Goal: Task Accomplishment & Management: Use online tool/utility

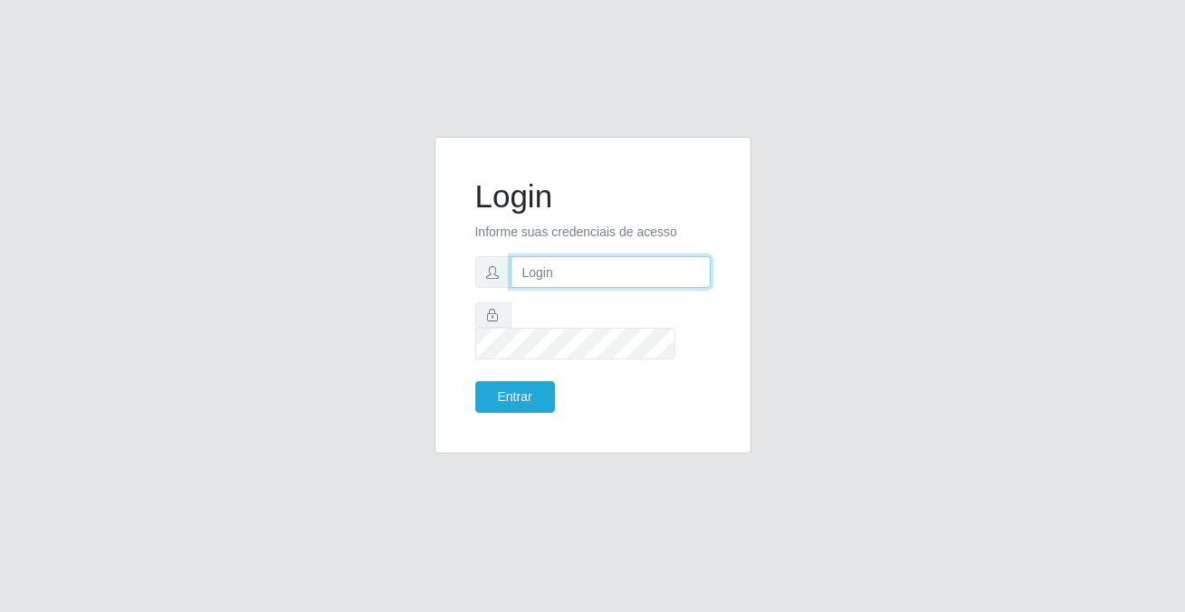
type input "[PERSON_NAME][EMAIL_ADDRESS][DOMAIN_NAME]"
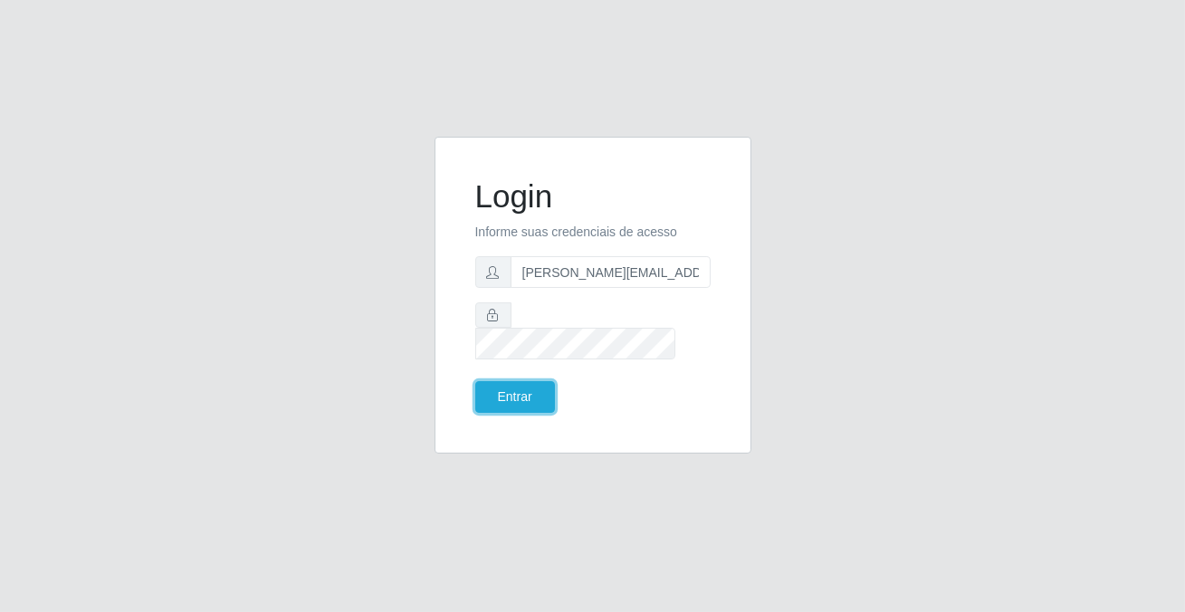
click at [542, 381] on button "Entrar" at bounding box center [515, 397] width 80 height 32
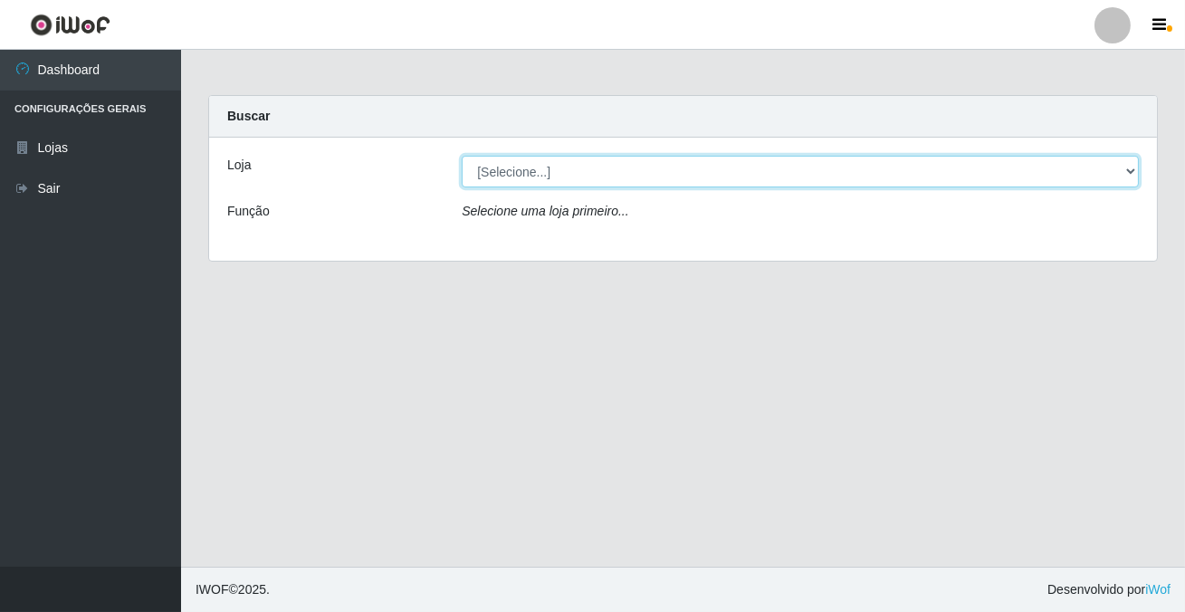
click at [509, 167] on select "[Selecione...] Rede Potiguar 2 - Macaíba" at bounding box center [800, 172] width 677 height 32
select select "101"
click at [462, 156] on select "[Selecione...] Rede Potiguar 2 - Macaíba" at bounding box center [800, 172] width 677 height 32
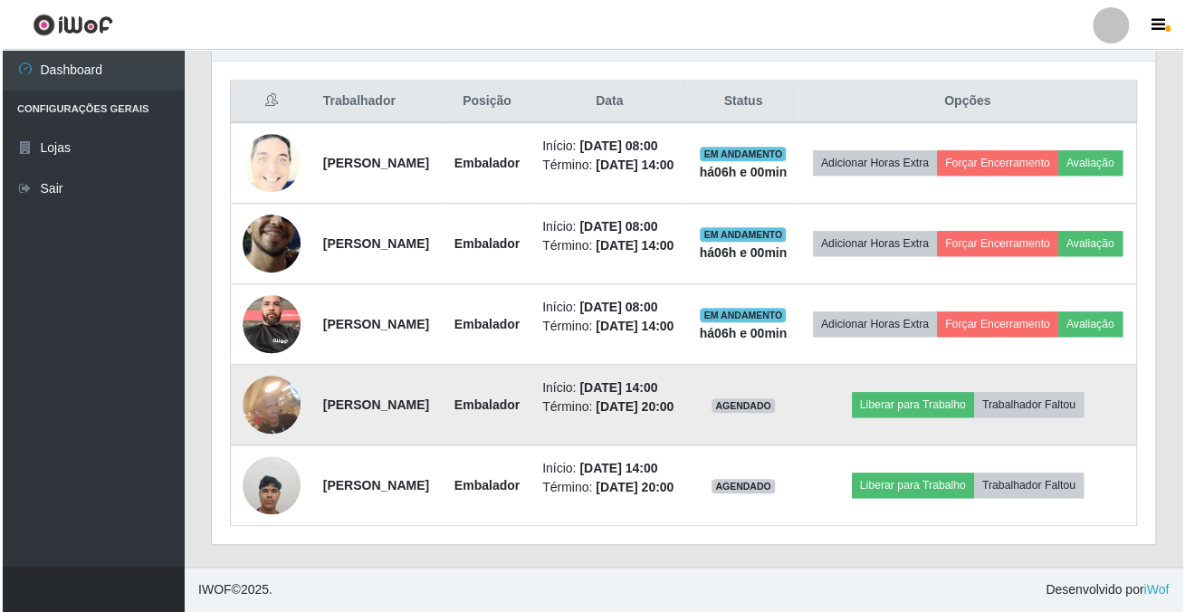
scroll to position [832, 0]
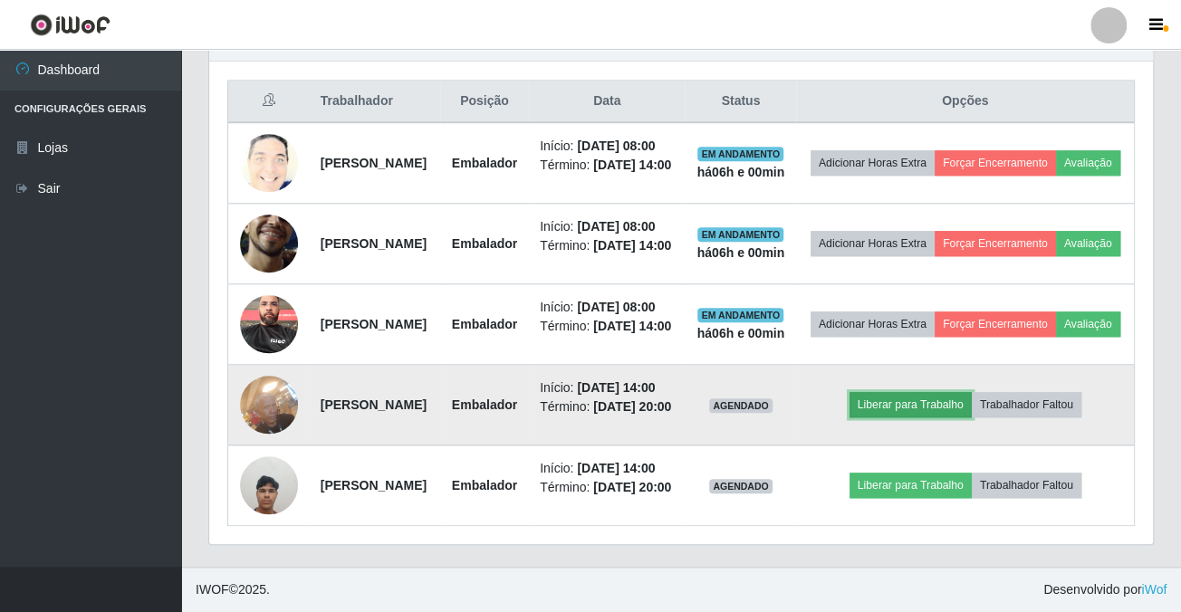
click at [969, 392] on button "Liberar para Trabalho" at bounding box center [910, 404] width 122 height 25
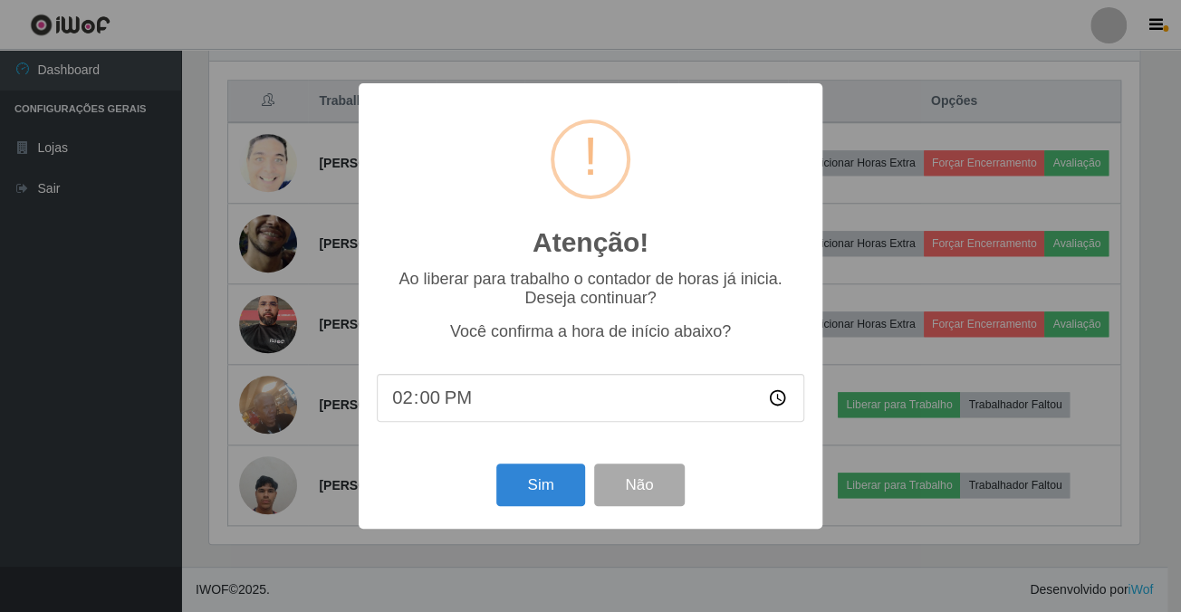
scroll to position [376, 934]
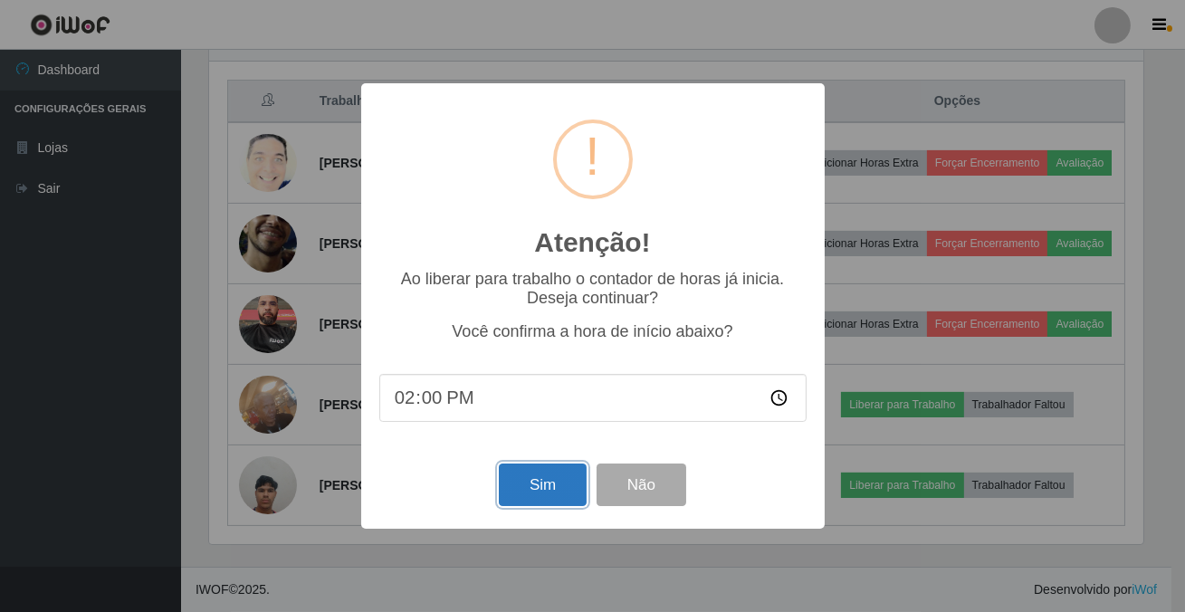
click at [532, 506] on button "Sim" at bounding box center [543, 485] width 88 height 43
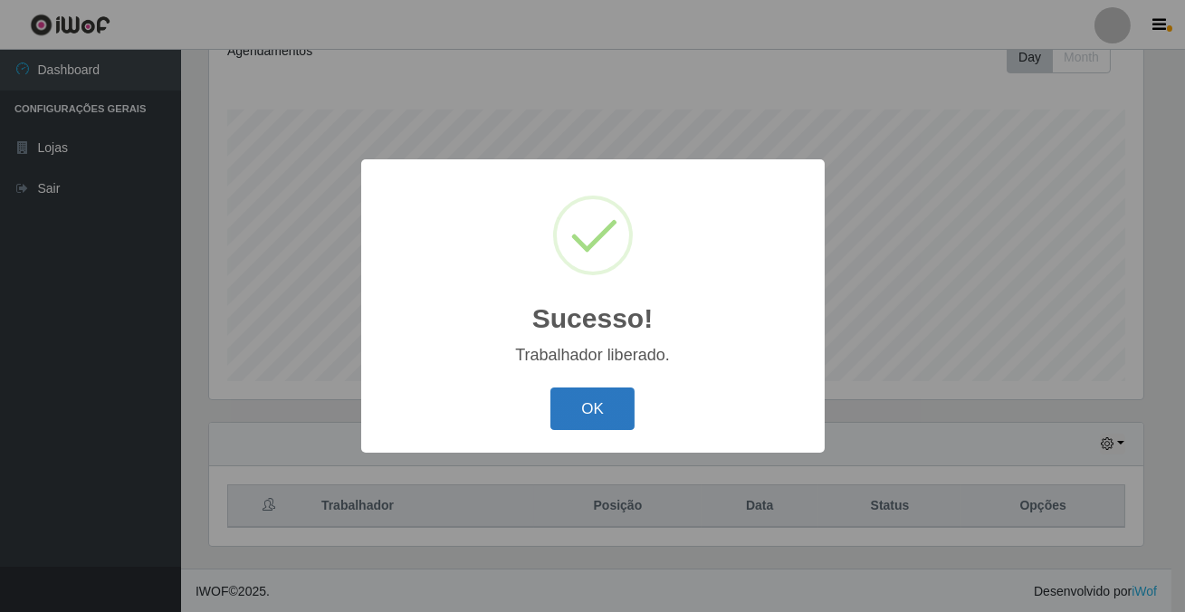
click at [578, 416] on button "OK" at bounding box center [593, 409] width 84 height 43
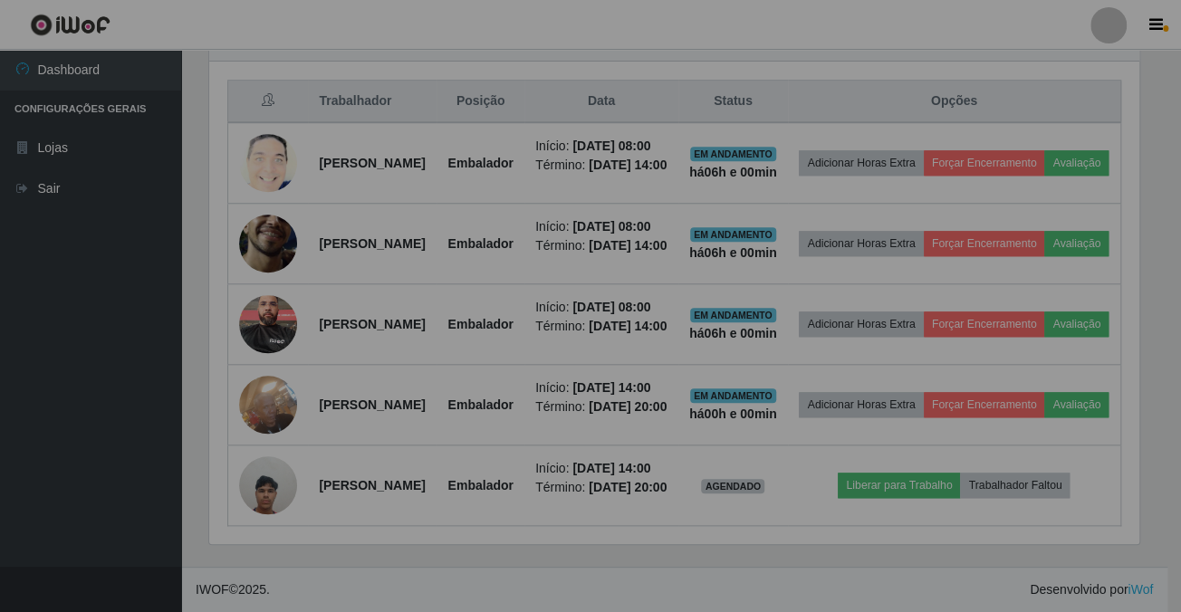
scroll to position [376, 943]
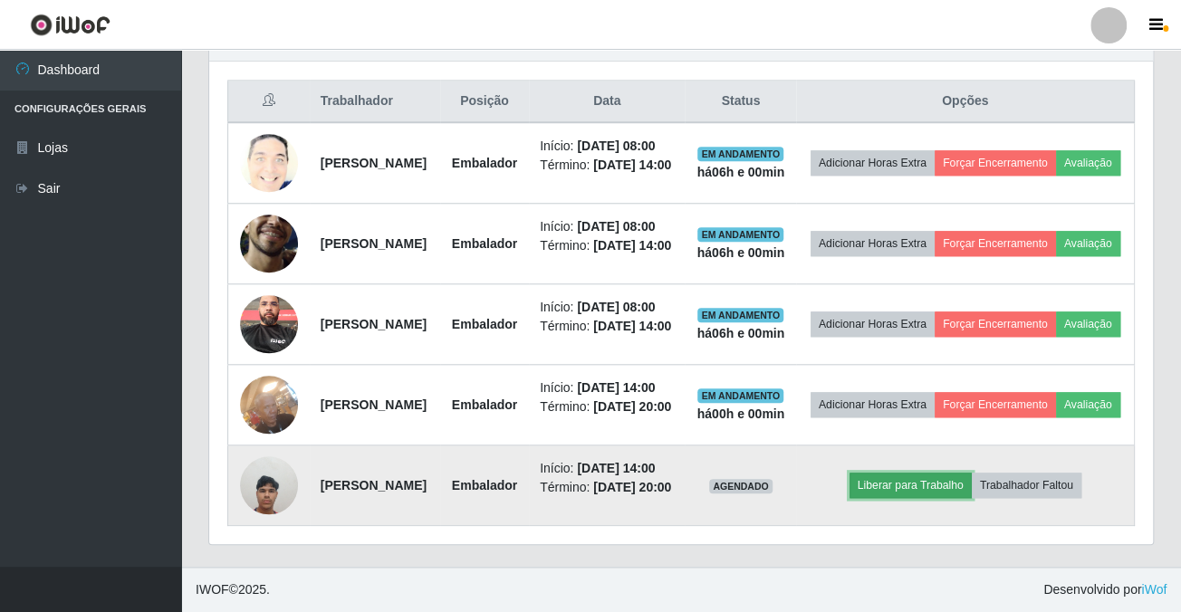
click at [906, 498] on button "Liberar para Trabalho" at bounding box center [910, 485] width 122 height 25
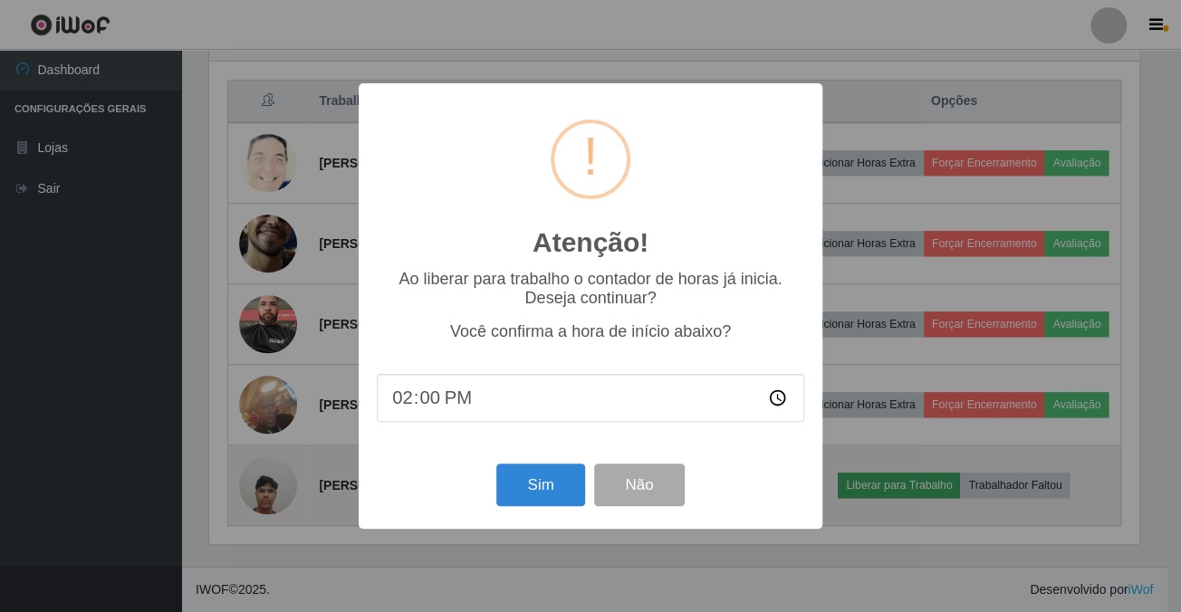
scroll to position [376, 934]
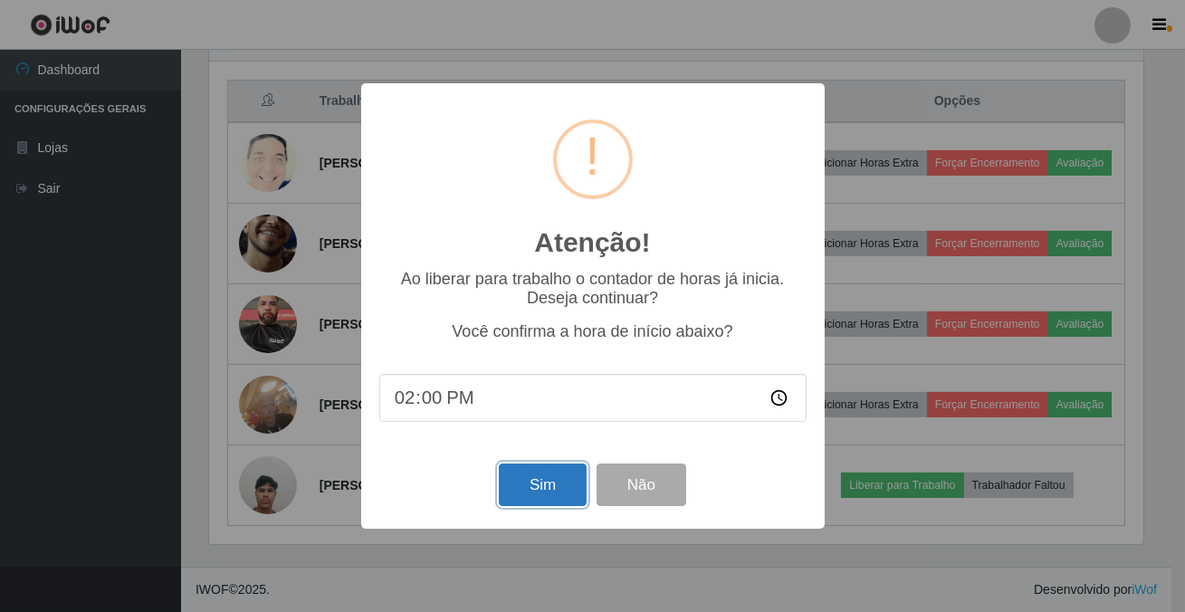
click at [533, 492] on button "Sim" at bounding box center [543, 485] width 88 height 43
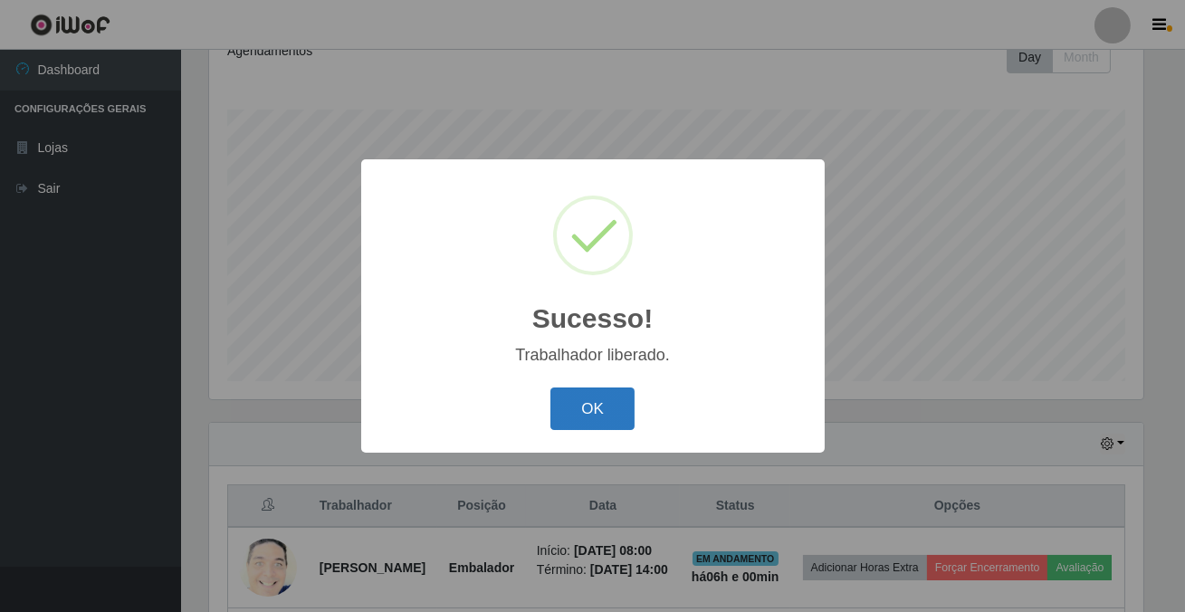
click at [590, 402] on button "OK" at bounding box center [593, 409] width 84 height 43
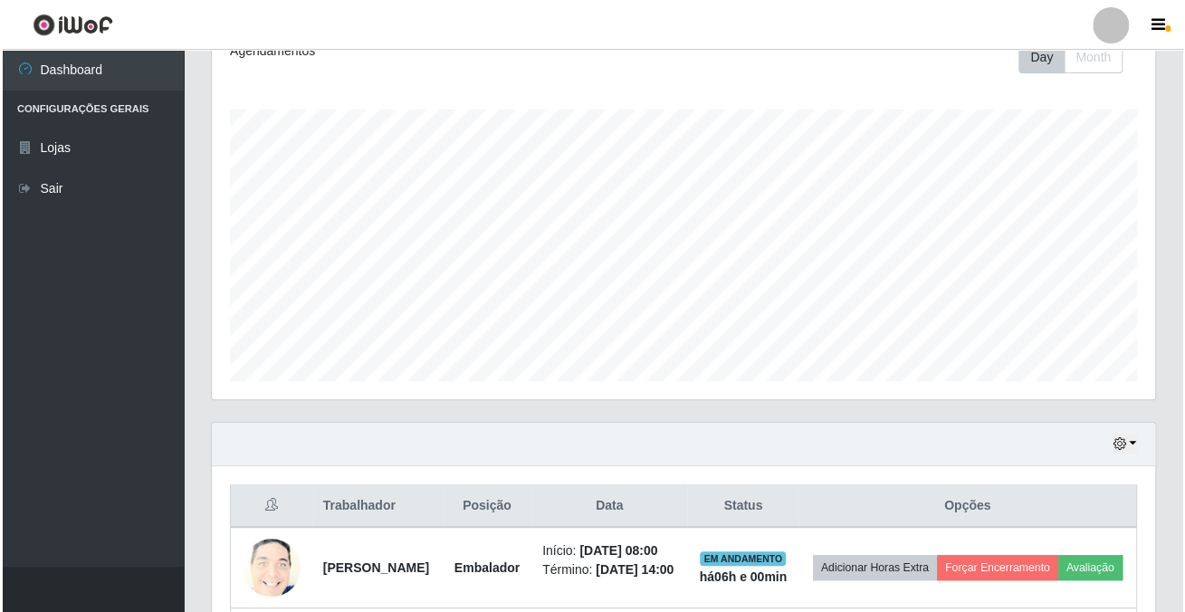
scroll to position [678, 0]
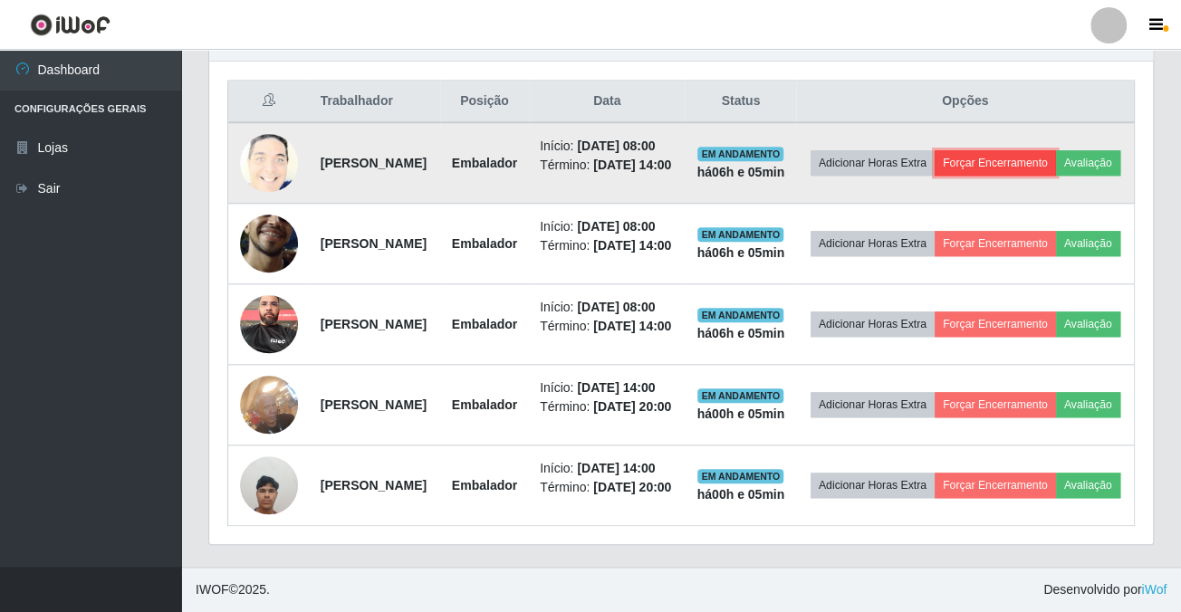
click at [1044, 158] on button "Forçar Encerramento" at bounding box center [994, 162] width 121 height 25
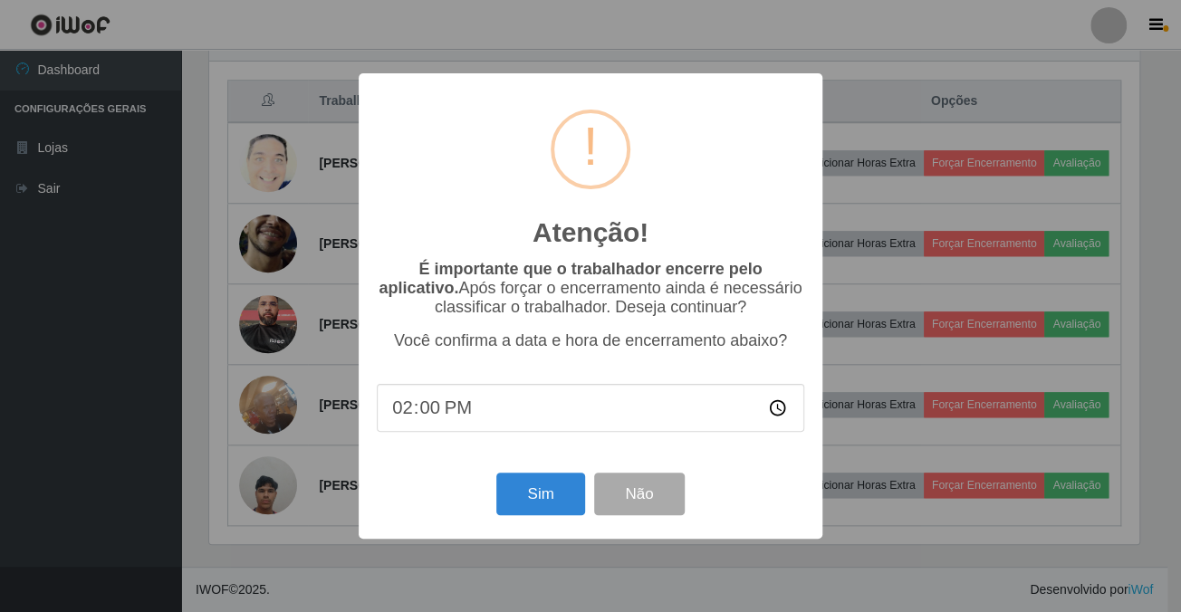
scroll to position [376, 934]
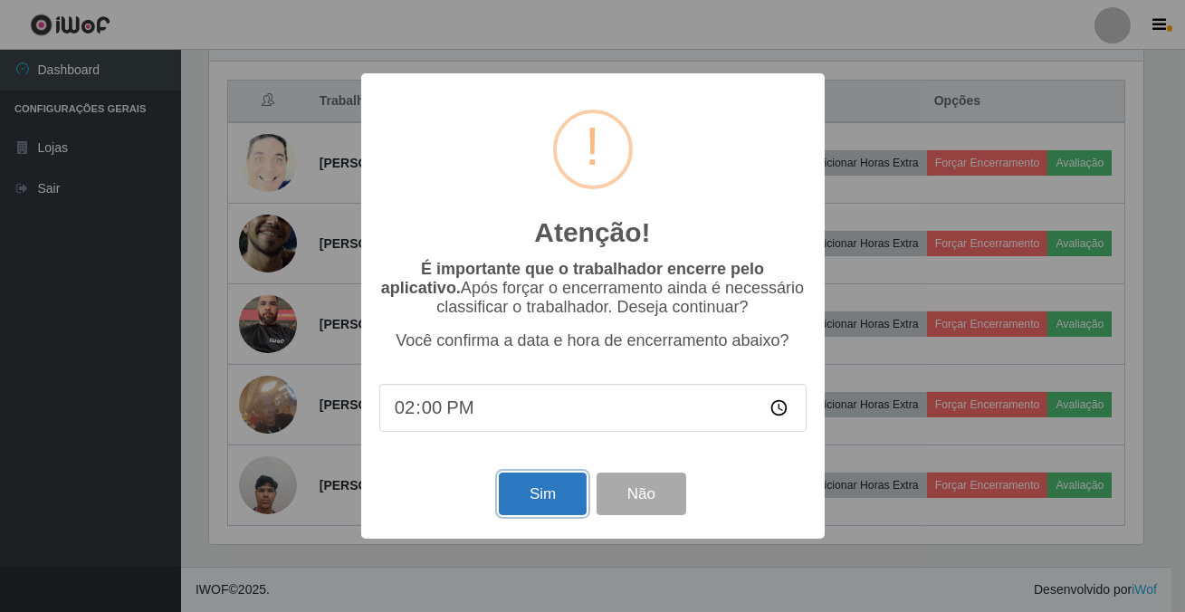
click at [517, 483] on button "Sim" at bounding box center [543, 494] width 88 height 43
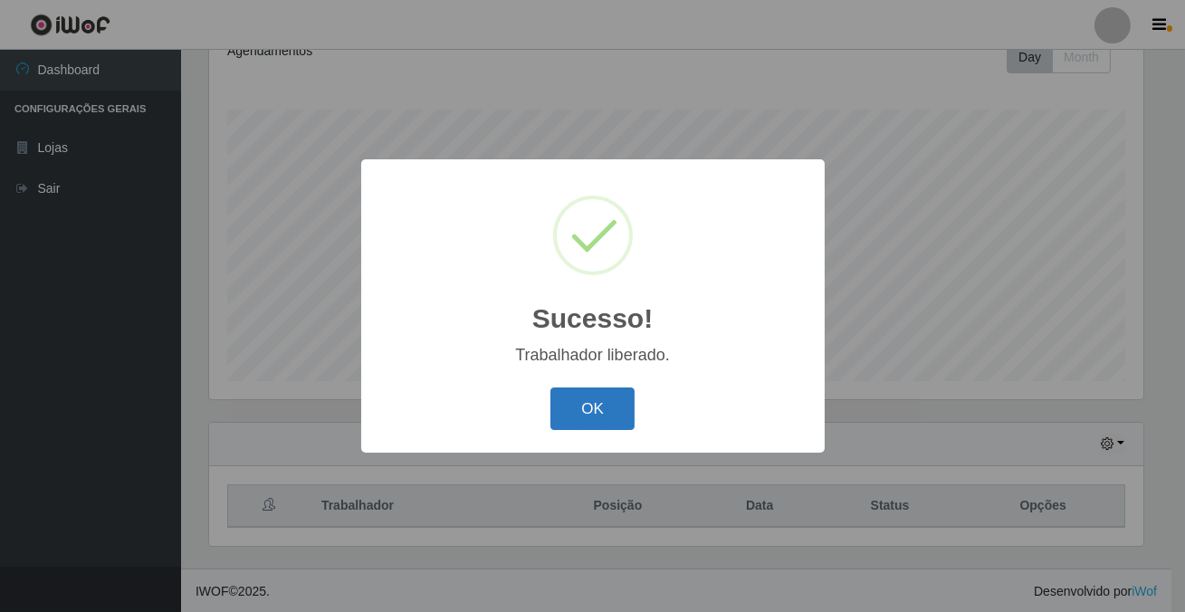
click at [560, 421] on button "OK" at bounding box center [593, 409] width 84 height 43
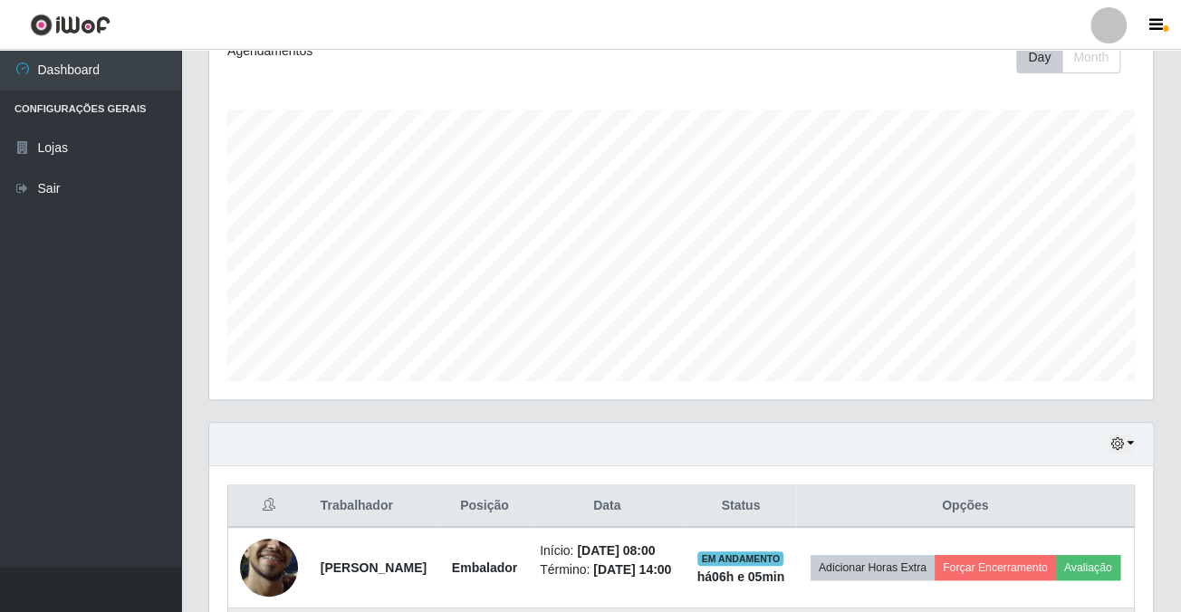
scroll to position [718, 0]
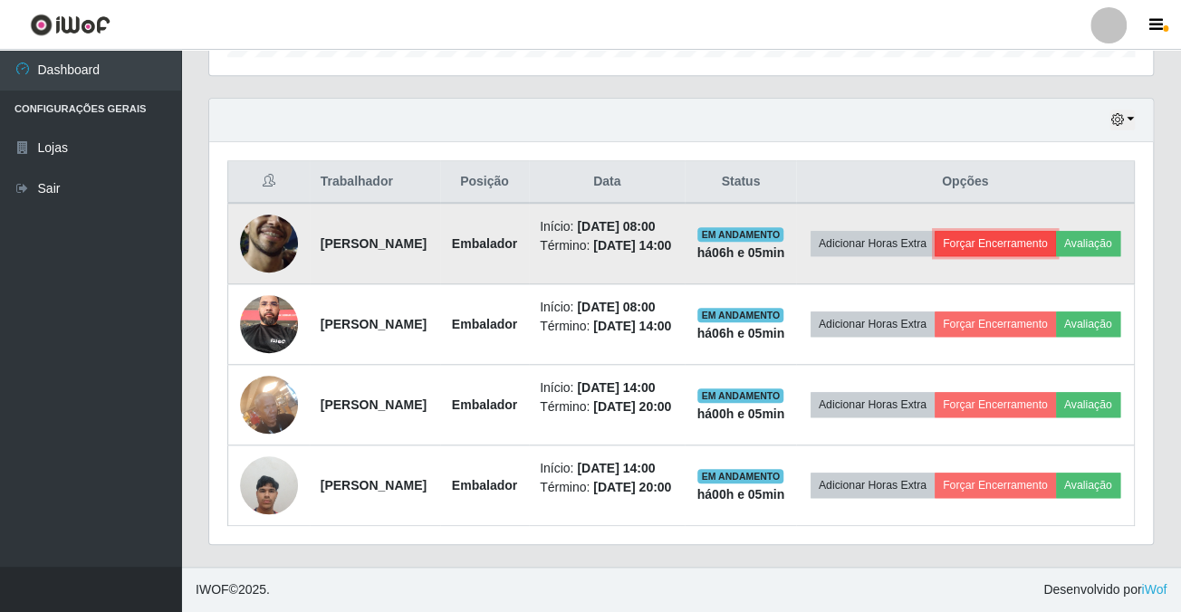
click at [1037, 231] on button "Forçar Encerramento" at bounding box center [994, 243] width 121 height 25
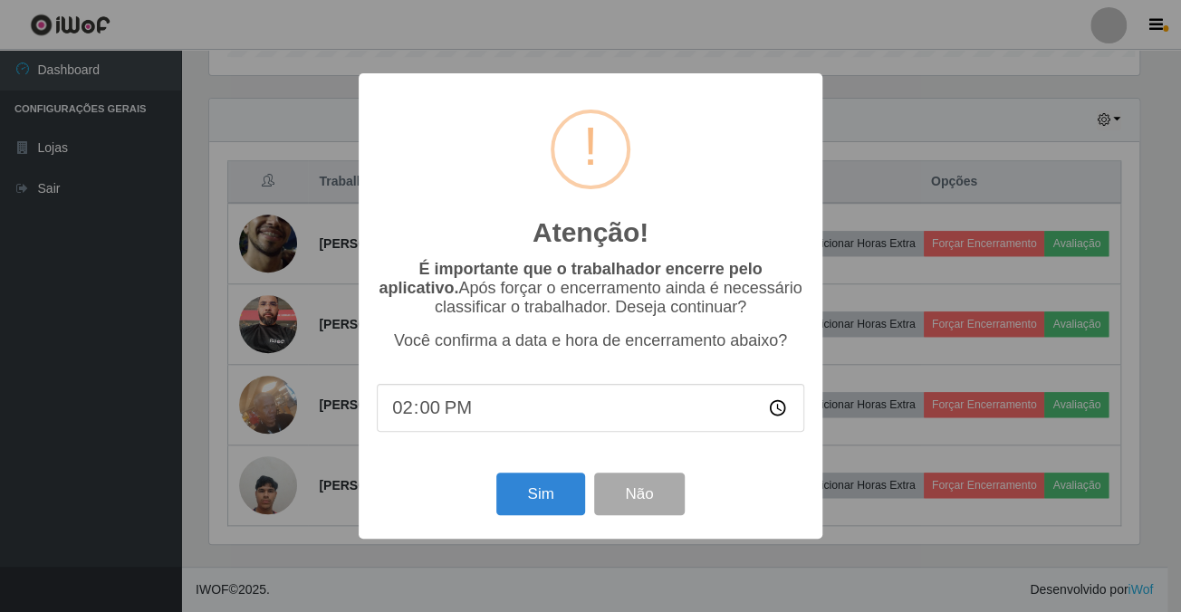
scroll to position [376, 934]
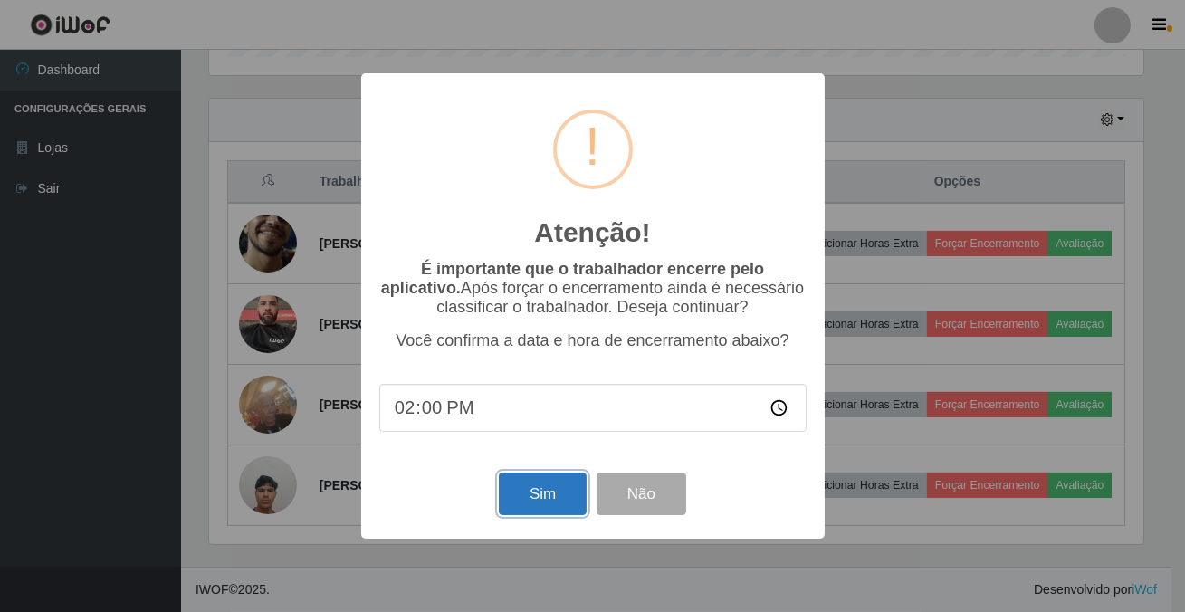
click at [550, 501] on button "Sim" at bounding box center [543, 494] width 88 height 43
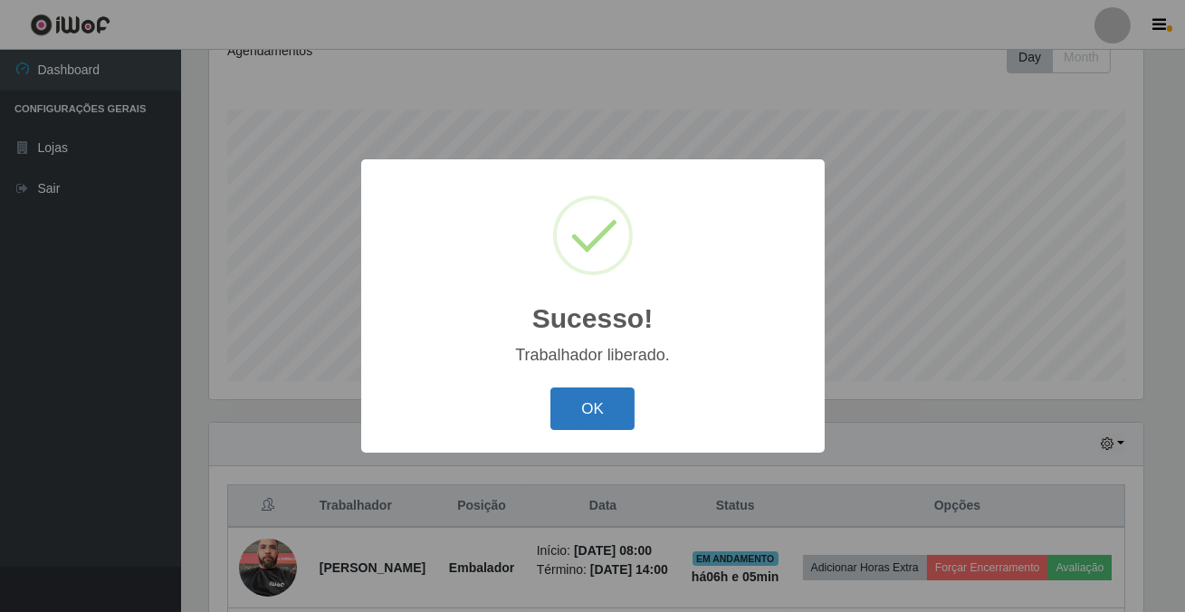
click at [581, 416] on button "OK" at bounding box center [593, 409] width 84 height 43
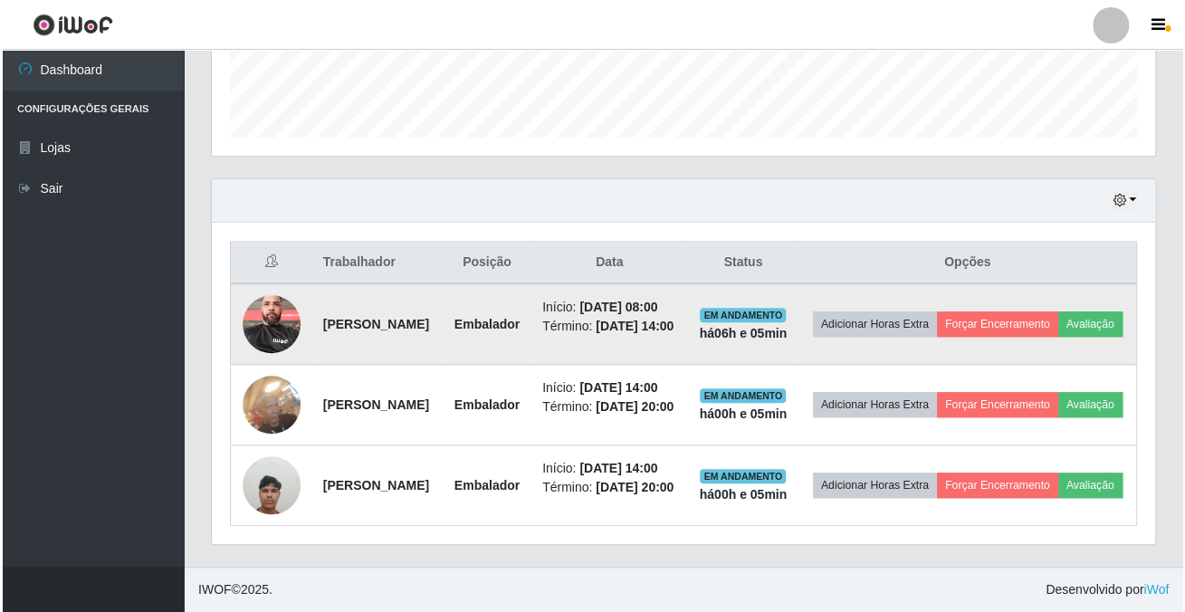
scroll to position [606, 0]
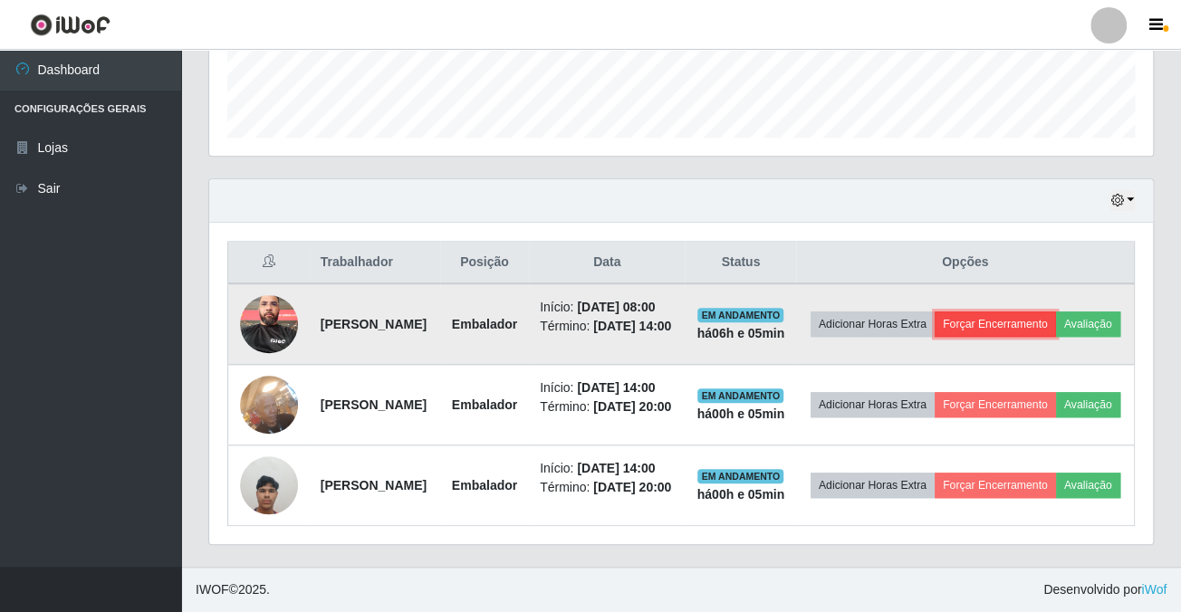
click at [1036, 311] on button "Forçar Encerramento" at bounding box center [994, 323] width 121 height 25
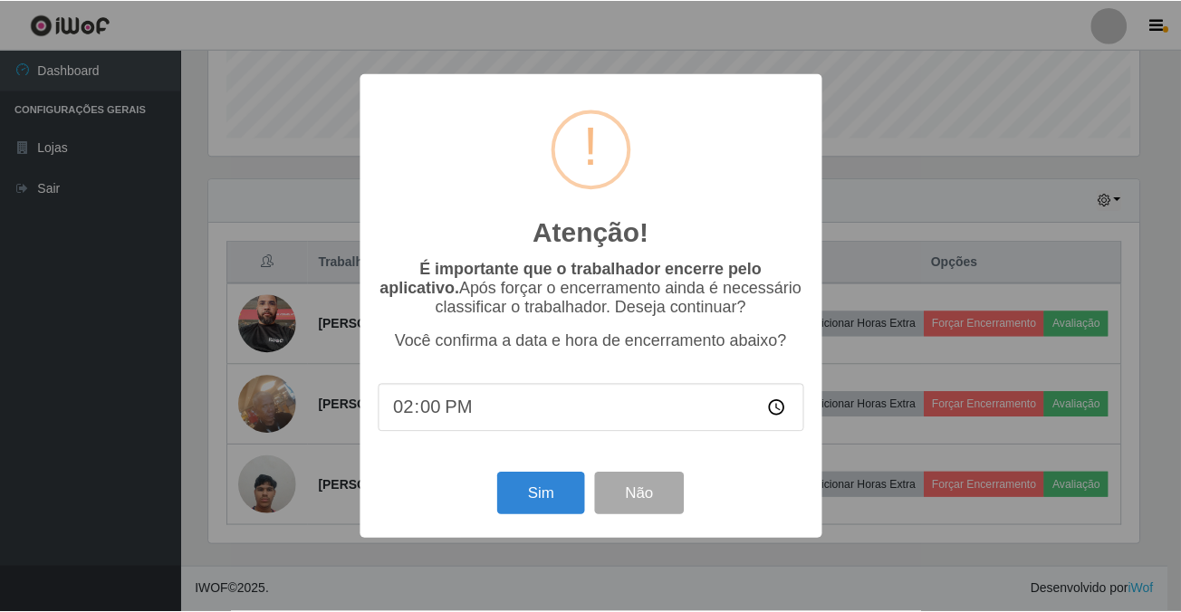
scroll to position [376, 934]
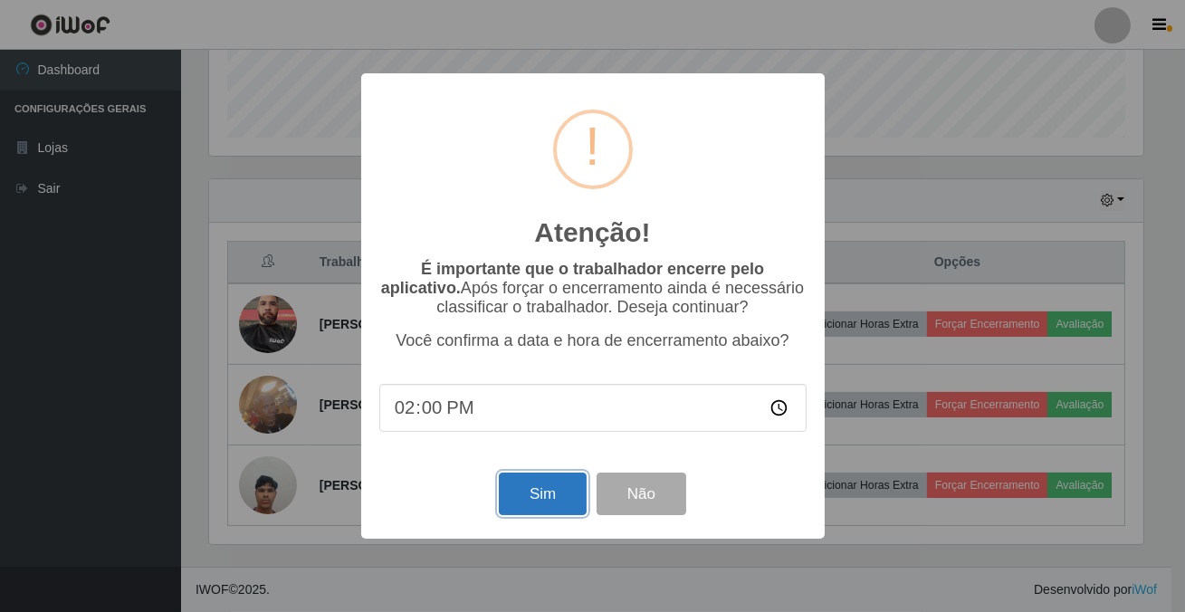
click at [534, 503] on button "Sim" at bounding box center [543, 494] width 88 height 43
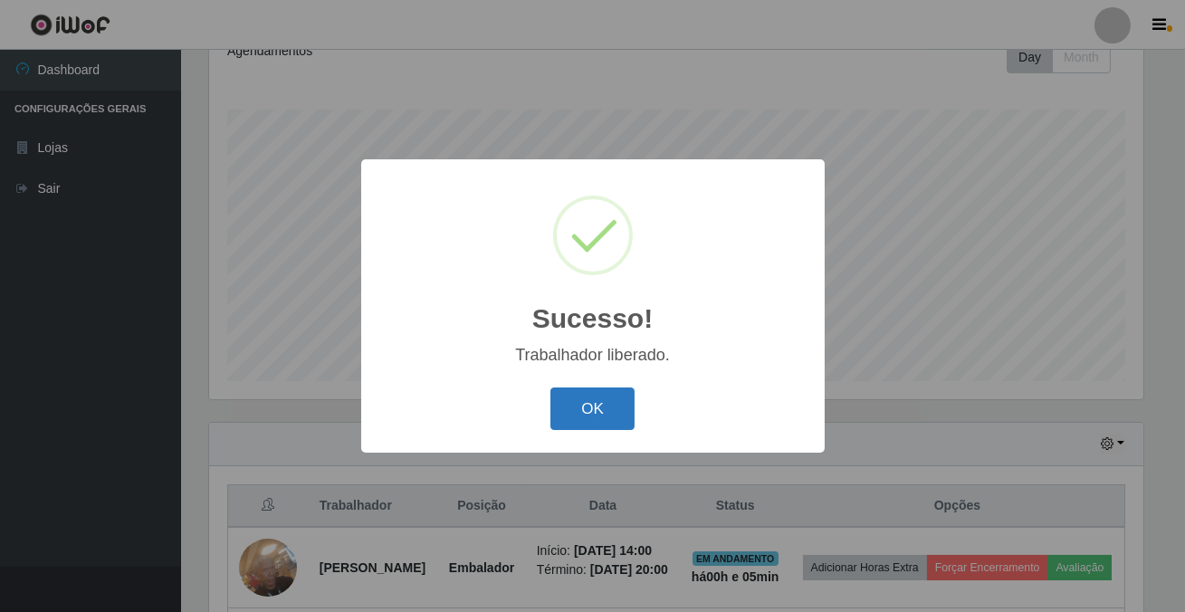
click at [580, 409] on button "OK" at bounding box center [593, 409] width 84 height 43
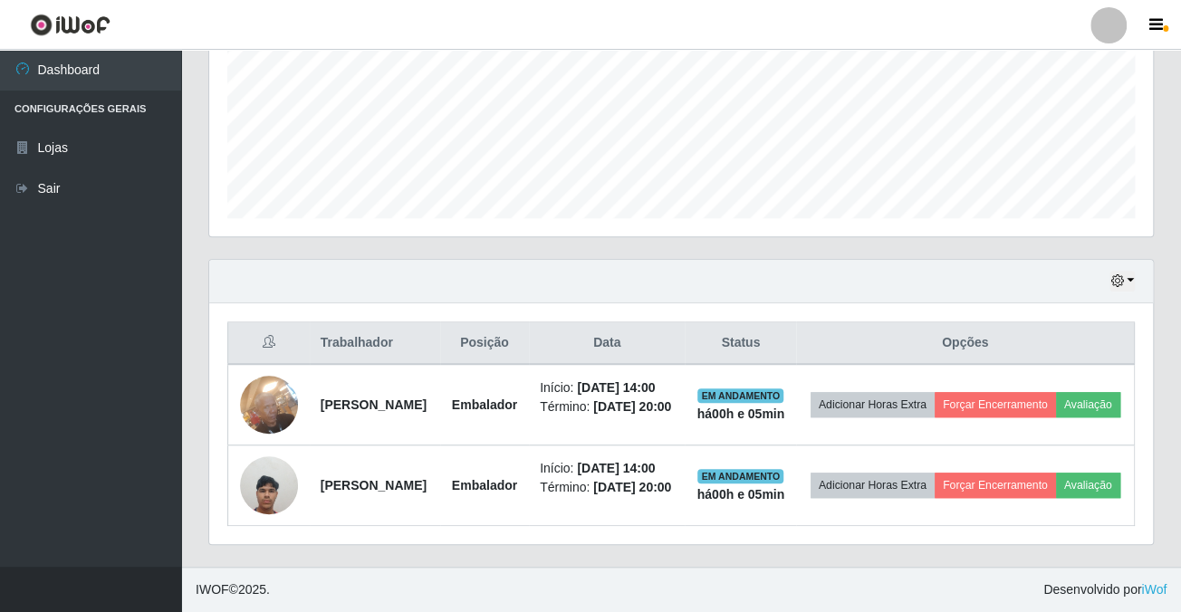
scroll to position [0, 0]
